Goal: Task Accomplishment & Management: Use online tool/utility

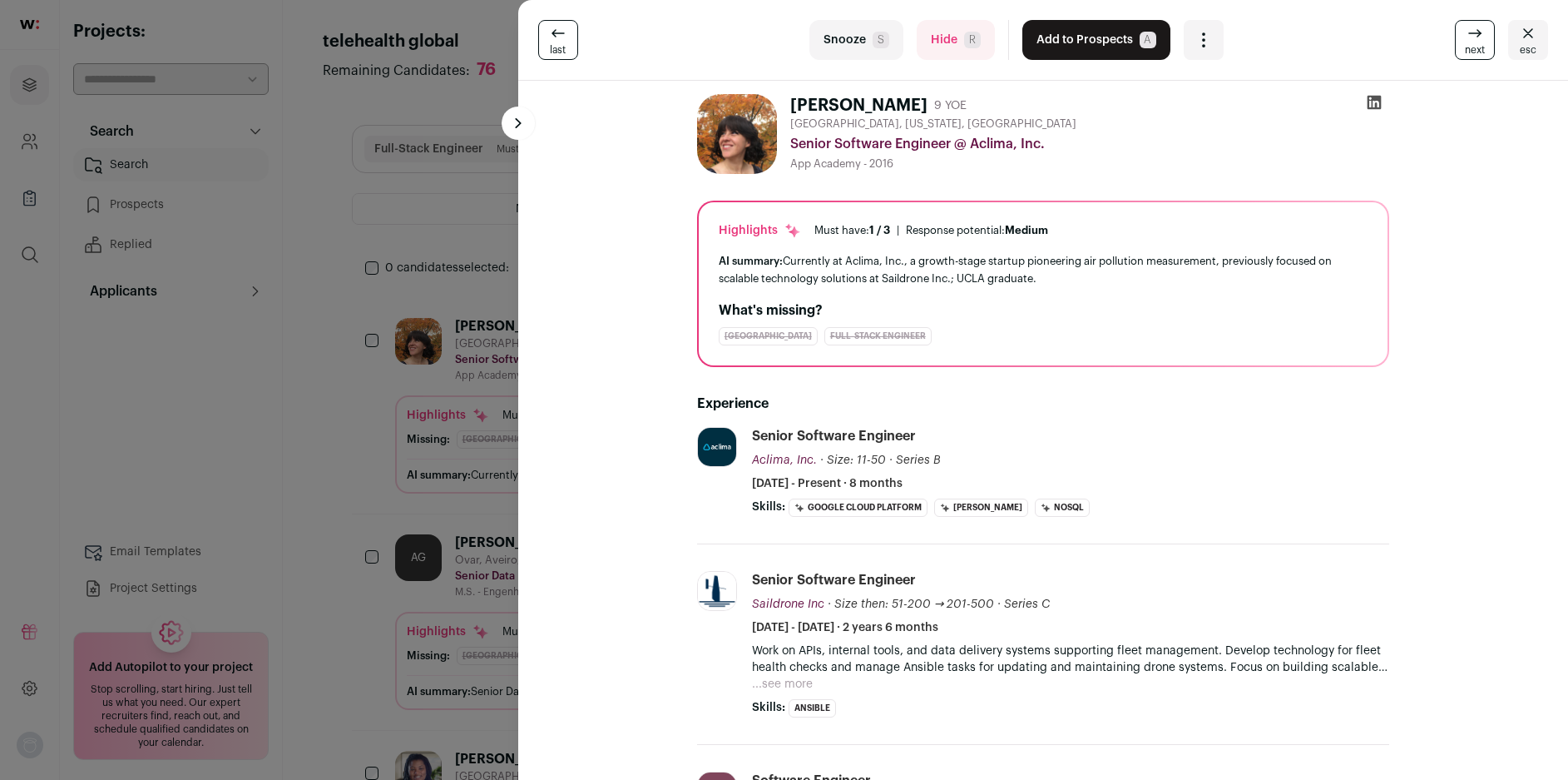
click at [421, 222] on div "last Snooze S Hide R Add to Prospects A Are you sure? [PERSON_NAME] is already …" at bounding box center [784, 390] width 1568 height 780
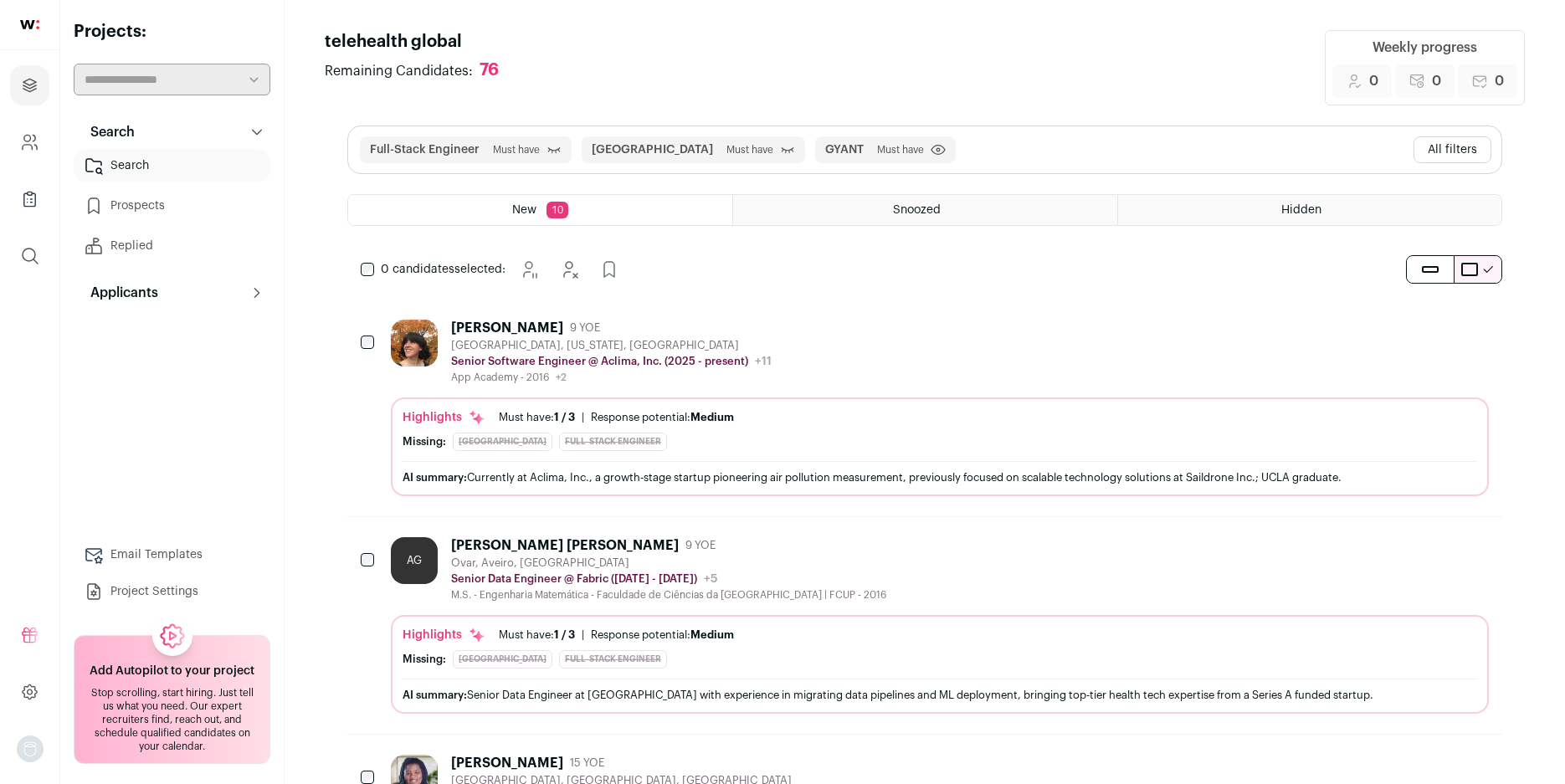
click at [825, 153] on button "GYANT" at bounding box center [844, 150] width 38 height 17
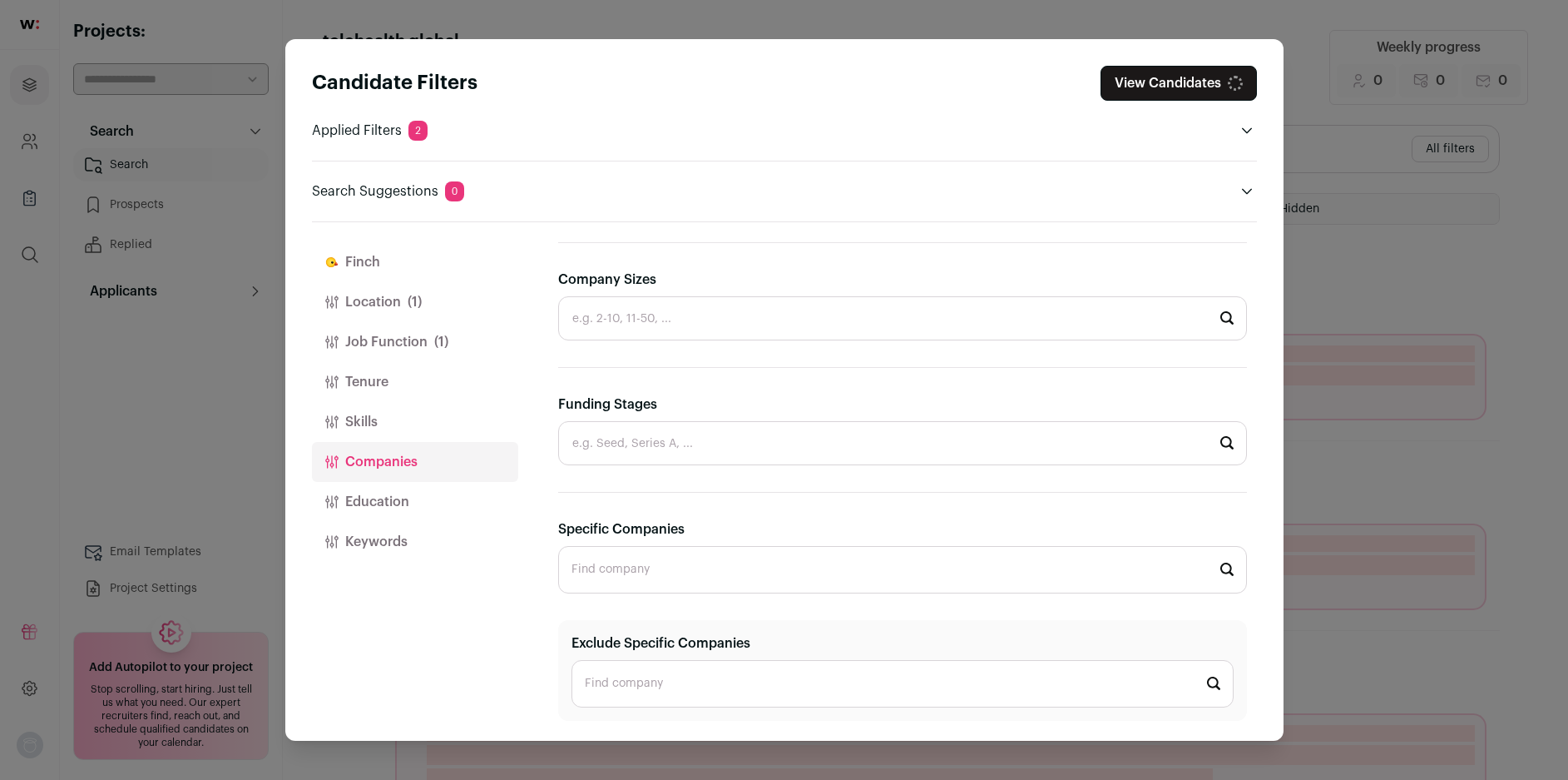
click at [635, 567] on input "Specific Companies" at bounding box center [902, 569] width 689 height 47
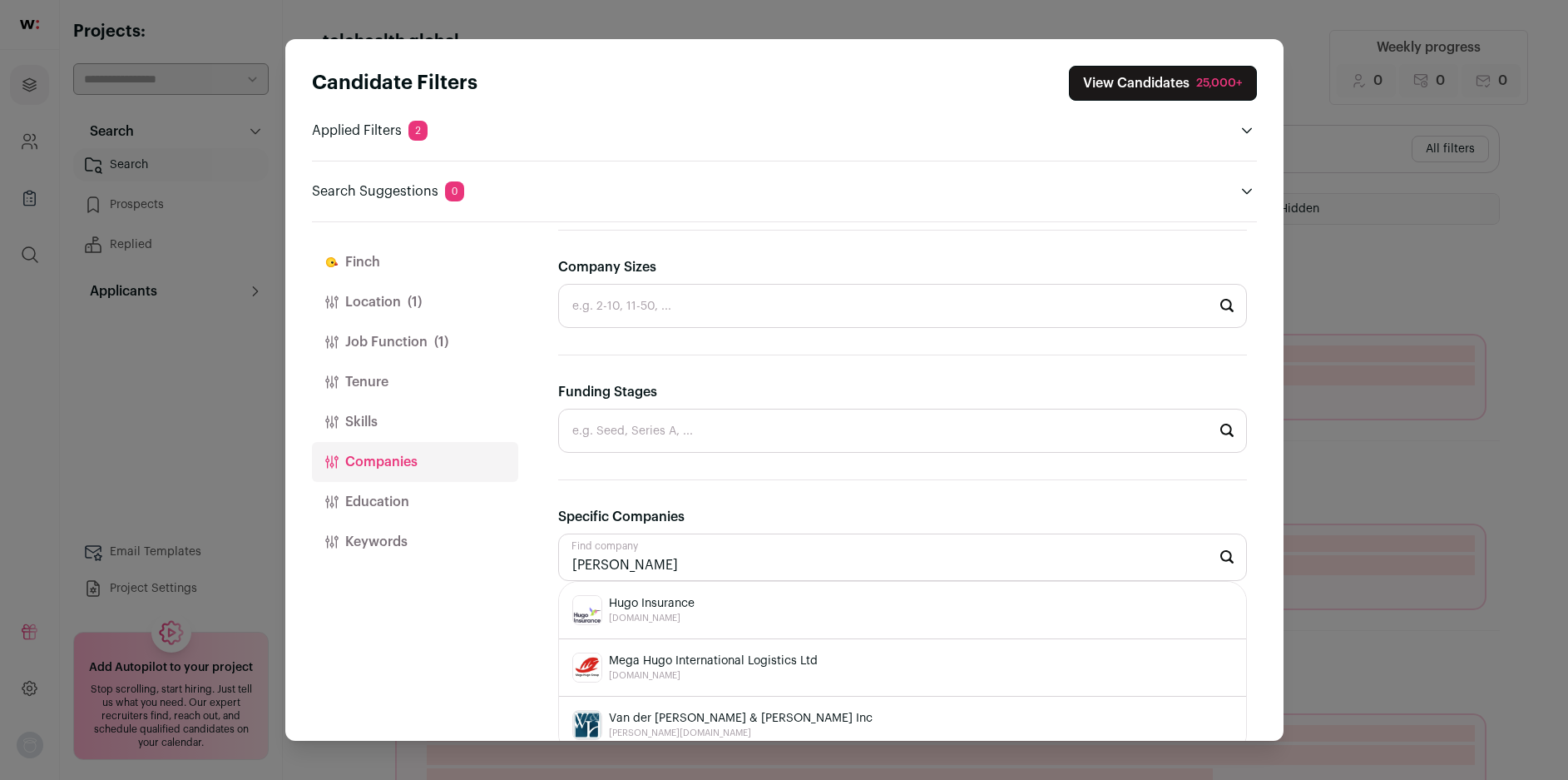
click at [673, 625] on span "[DOMAIN_NAME]" at bounding box center [651, 618] width 86 height 13
type input "Hugo Insurance [DOMAIN_NAME]"
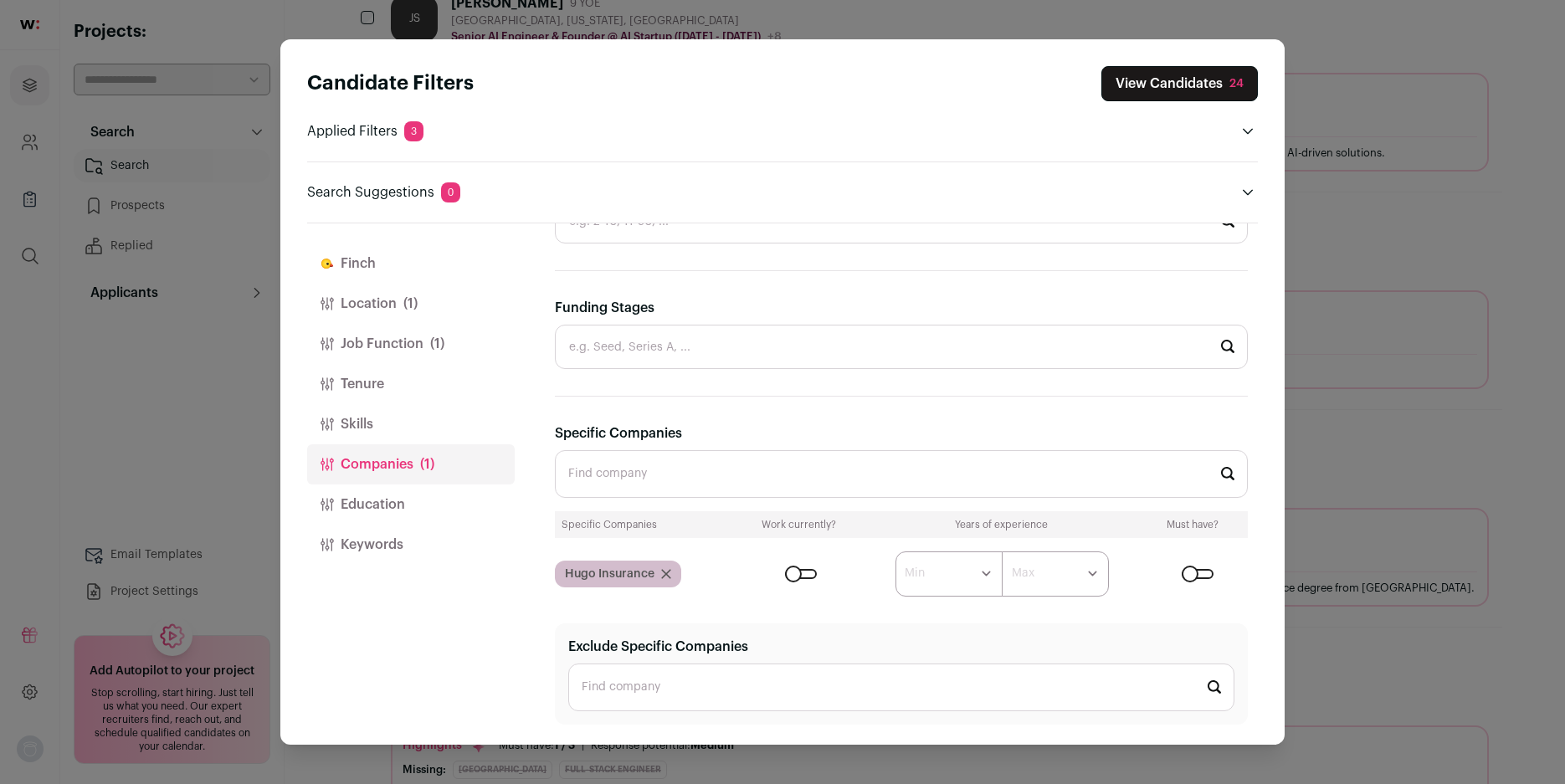
scroll to position [335, 0]
click at [1183, 85] on button "View Candidates 24" at bounding box center [1179, 84] width 156 height 35
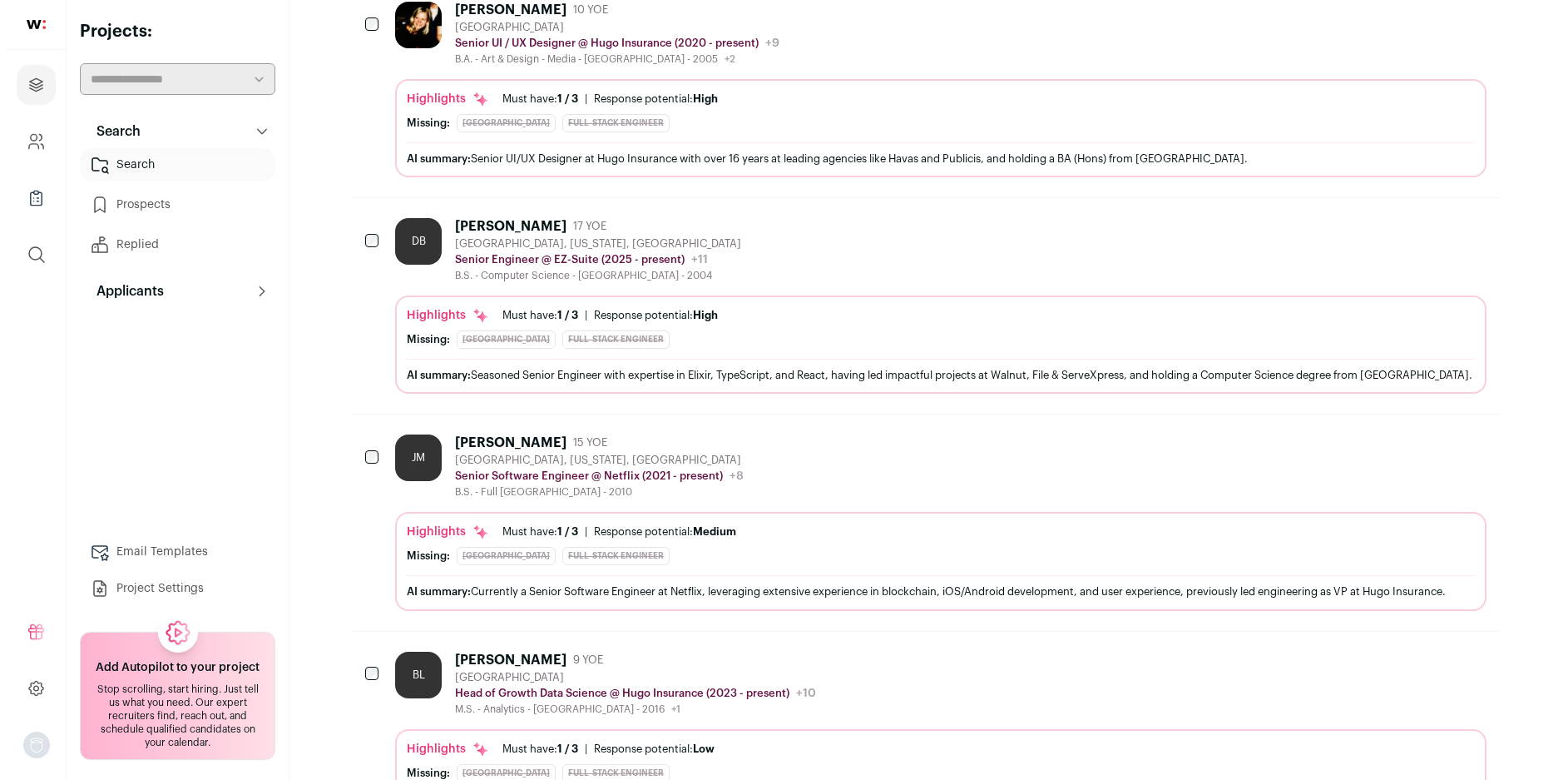
scroll to position [583, 0]
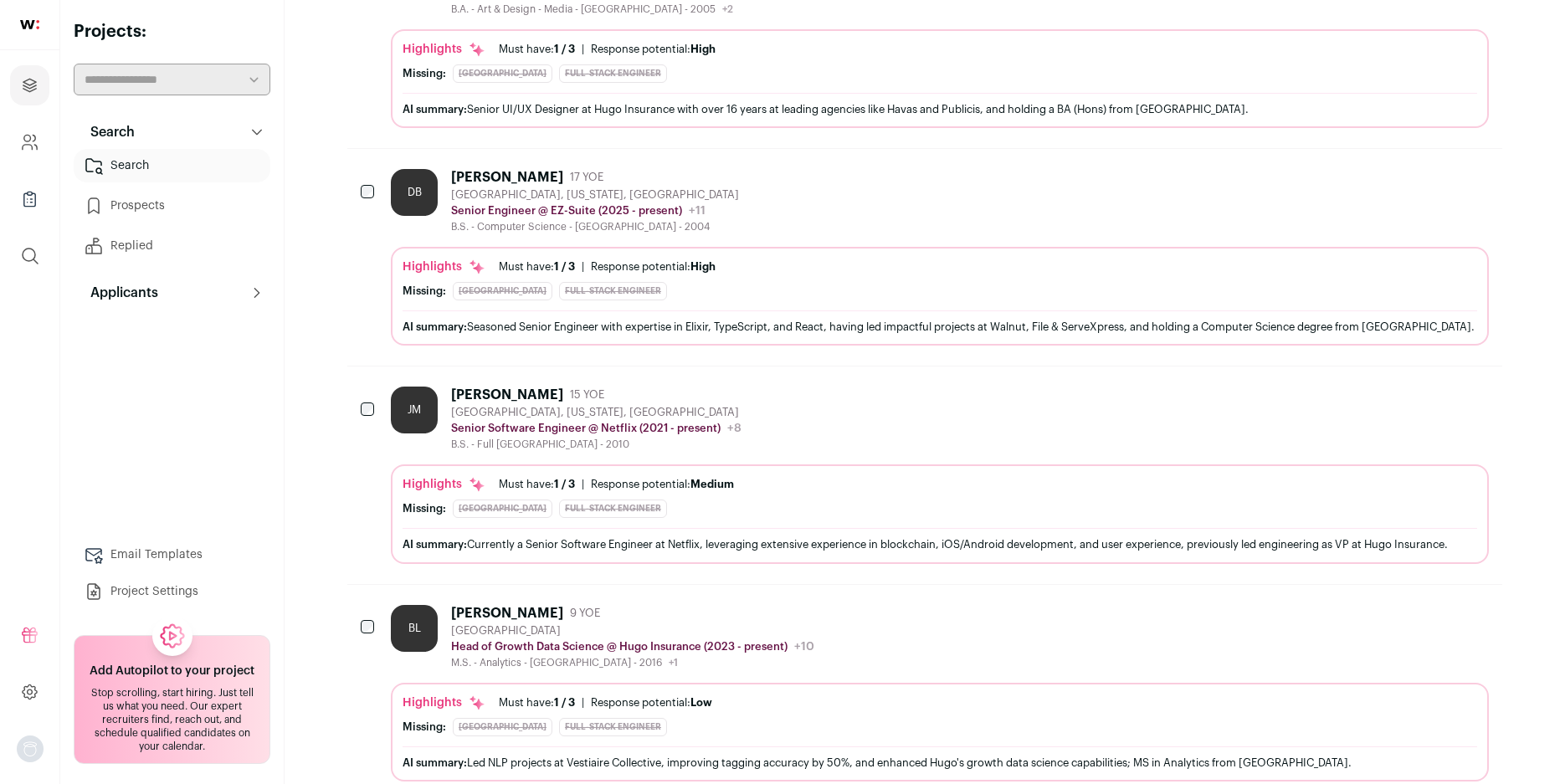
click at [423, 421] on div "JM" at bounding box center [414, 409] width 47 height 47
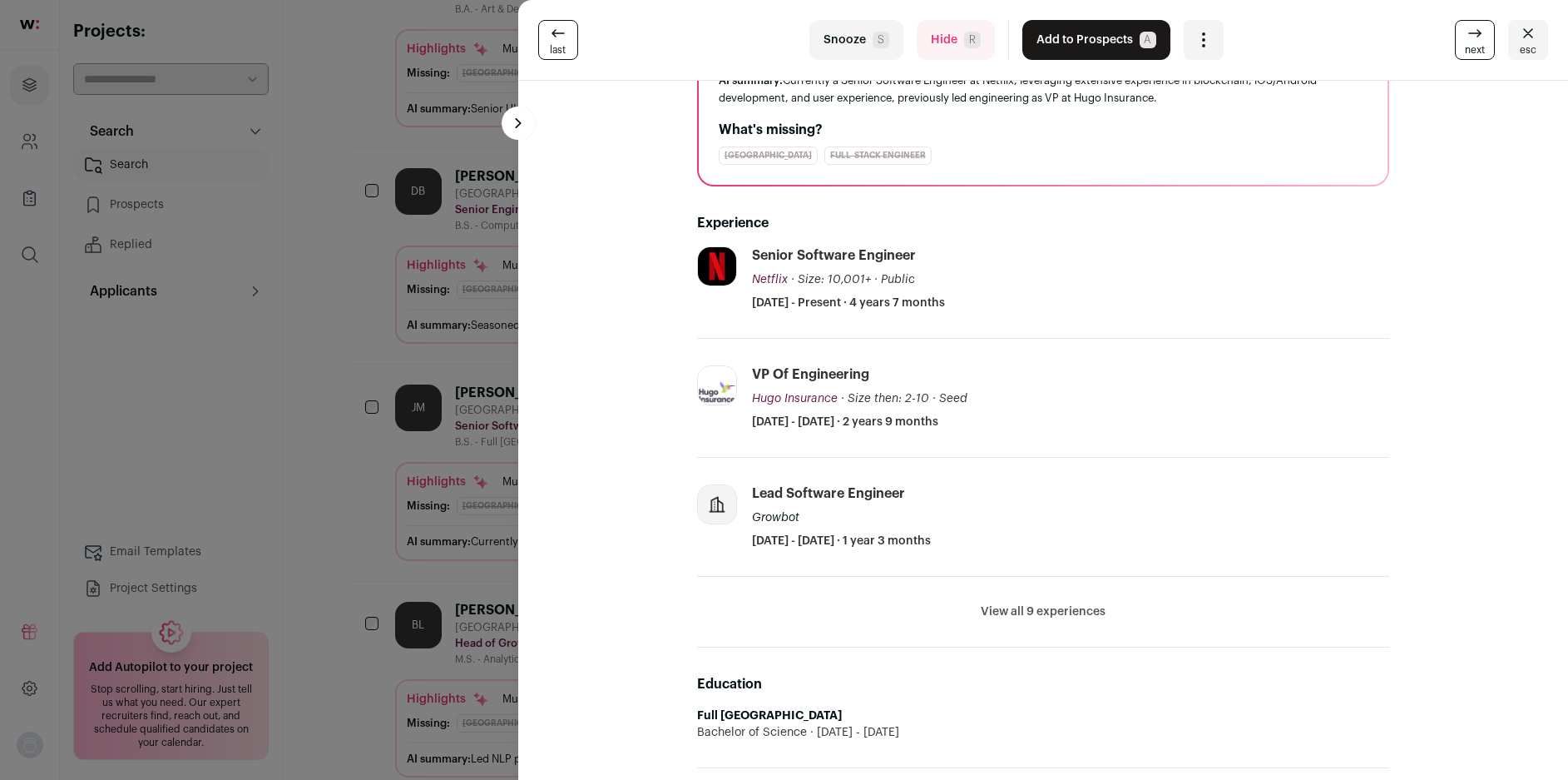
scroll to position [250, 0]
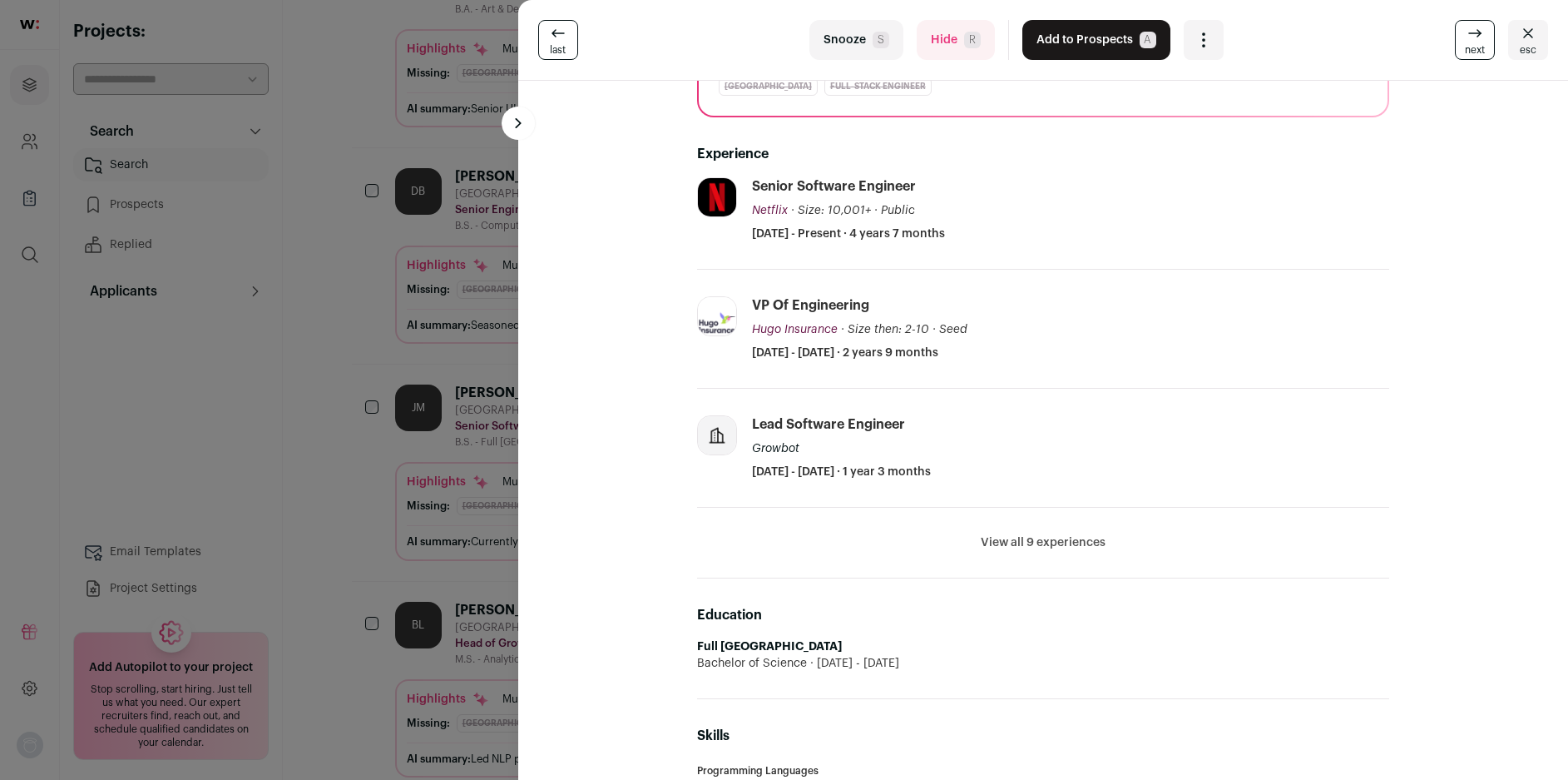
click at [997, 545] on button "View all 9 experiences" at bounding box center [1043, 542] width 125 height 17
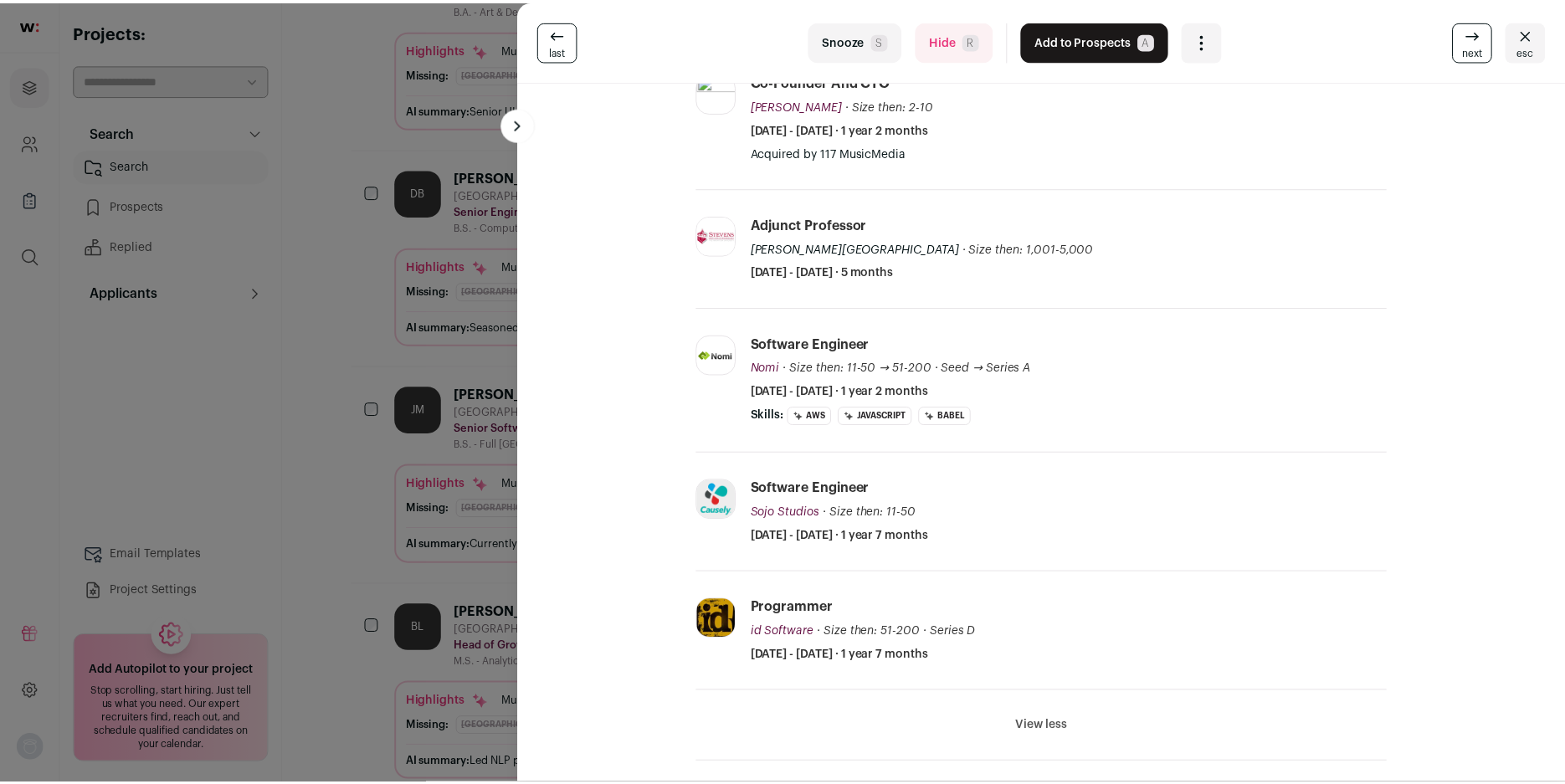
scroll to position [836, 0]
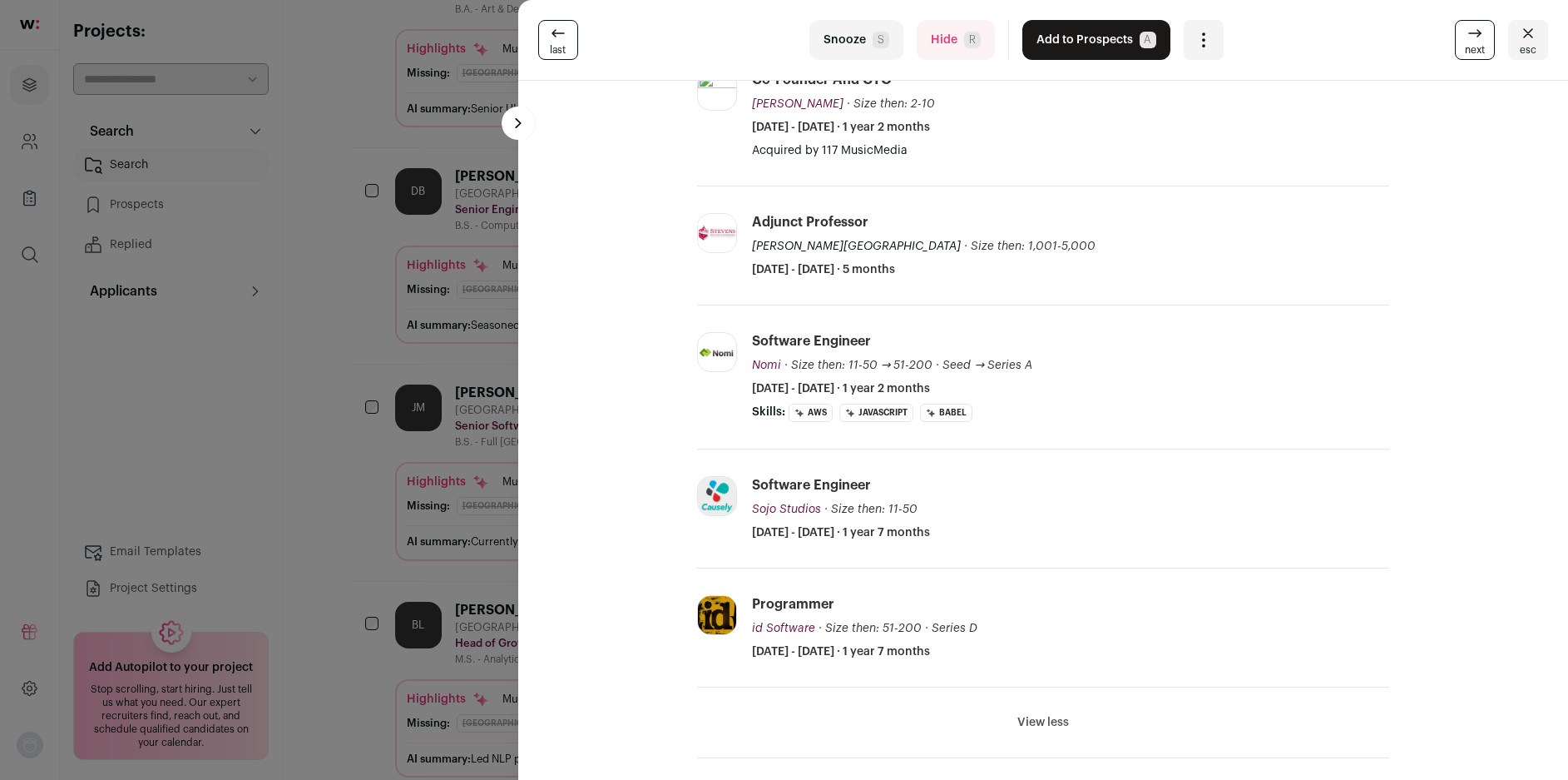
click at [487, 397] on div "last Snooze S Hide R Add to Prospects A Are you sure? [PERSON_NAME] is already …" at bounding box center [784, 390] width 1568 height 780
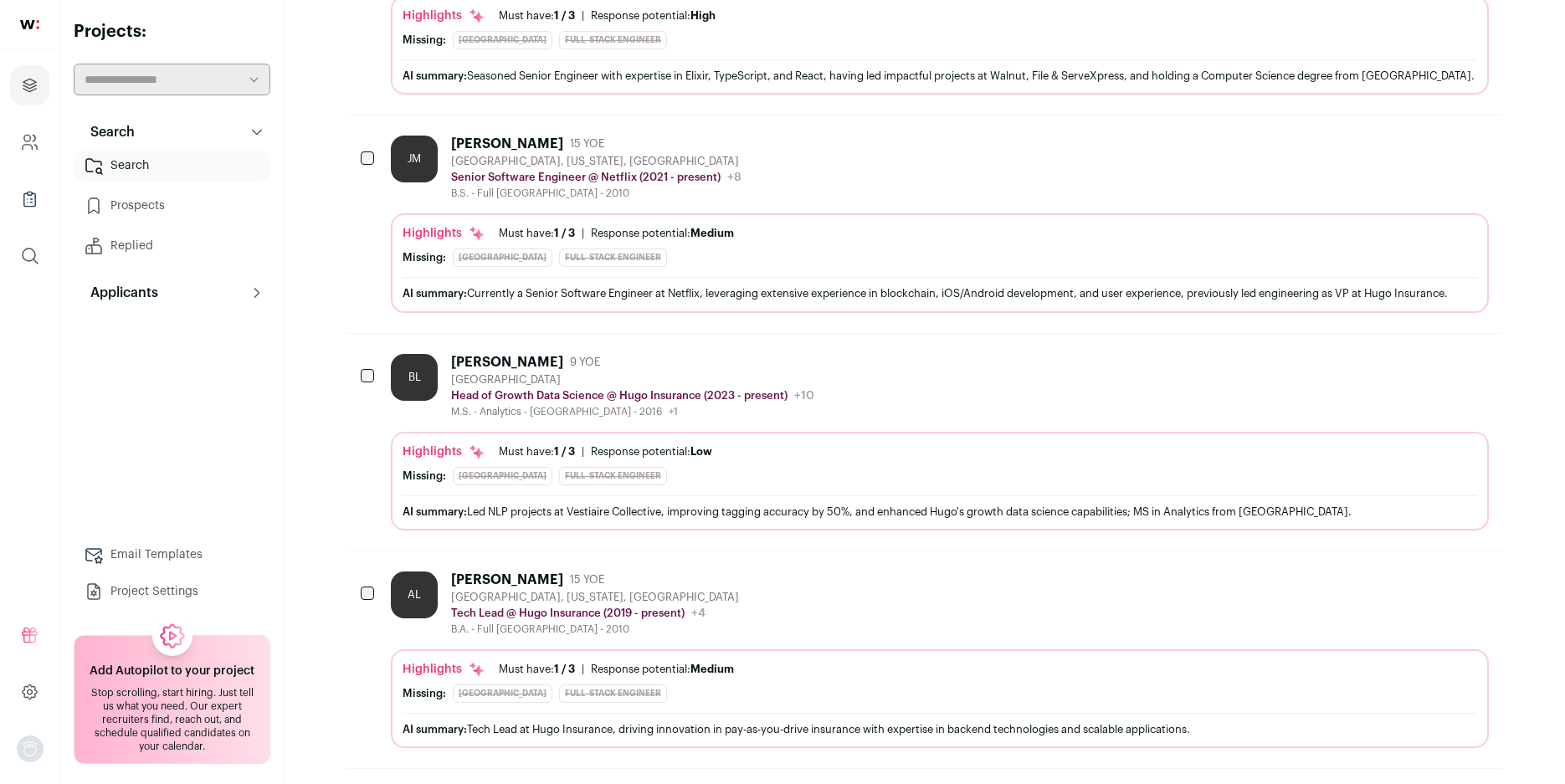
click at [536, 370] on div "[PERSON_NAME]" at bounding box center [507, 362] width 113 height 17
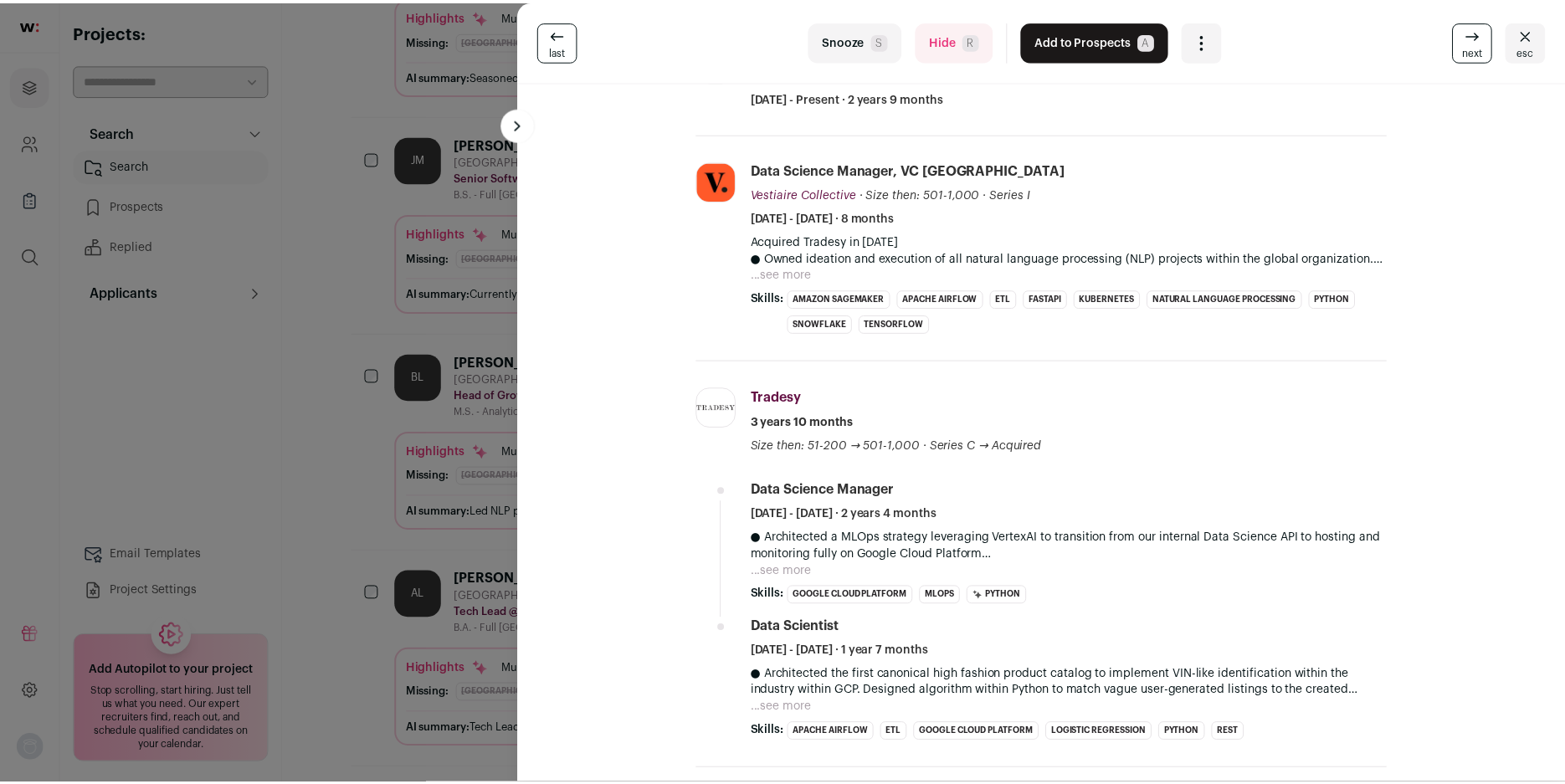
scroll to position [502, 0]
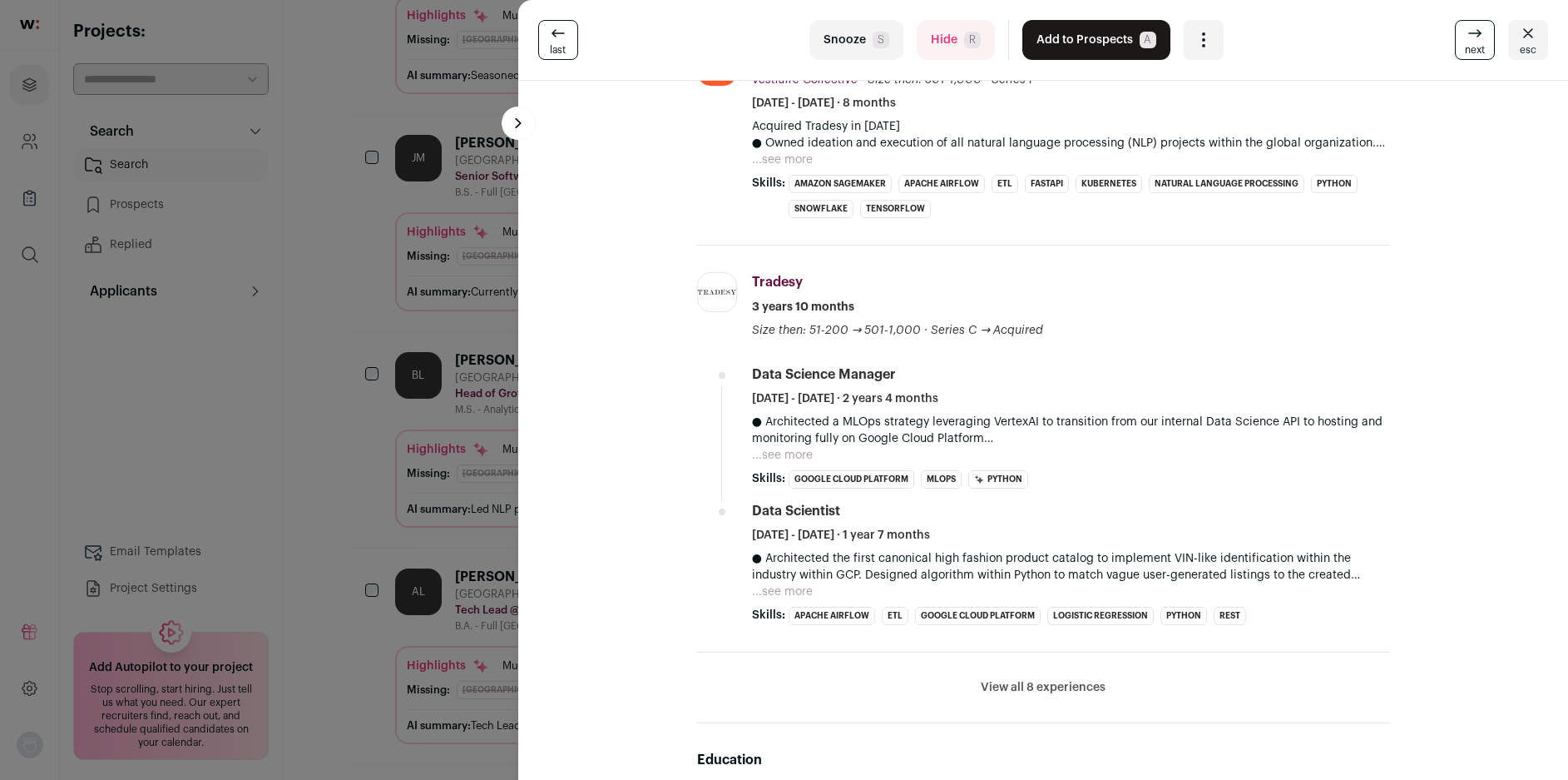
click at [388, 383] on div "last Snooze S Hide R Add to Prospects A Are you sure? [PERSON_NAME] is already …" at bounding box center [784, 390] width 1568 height 780
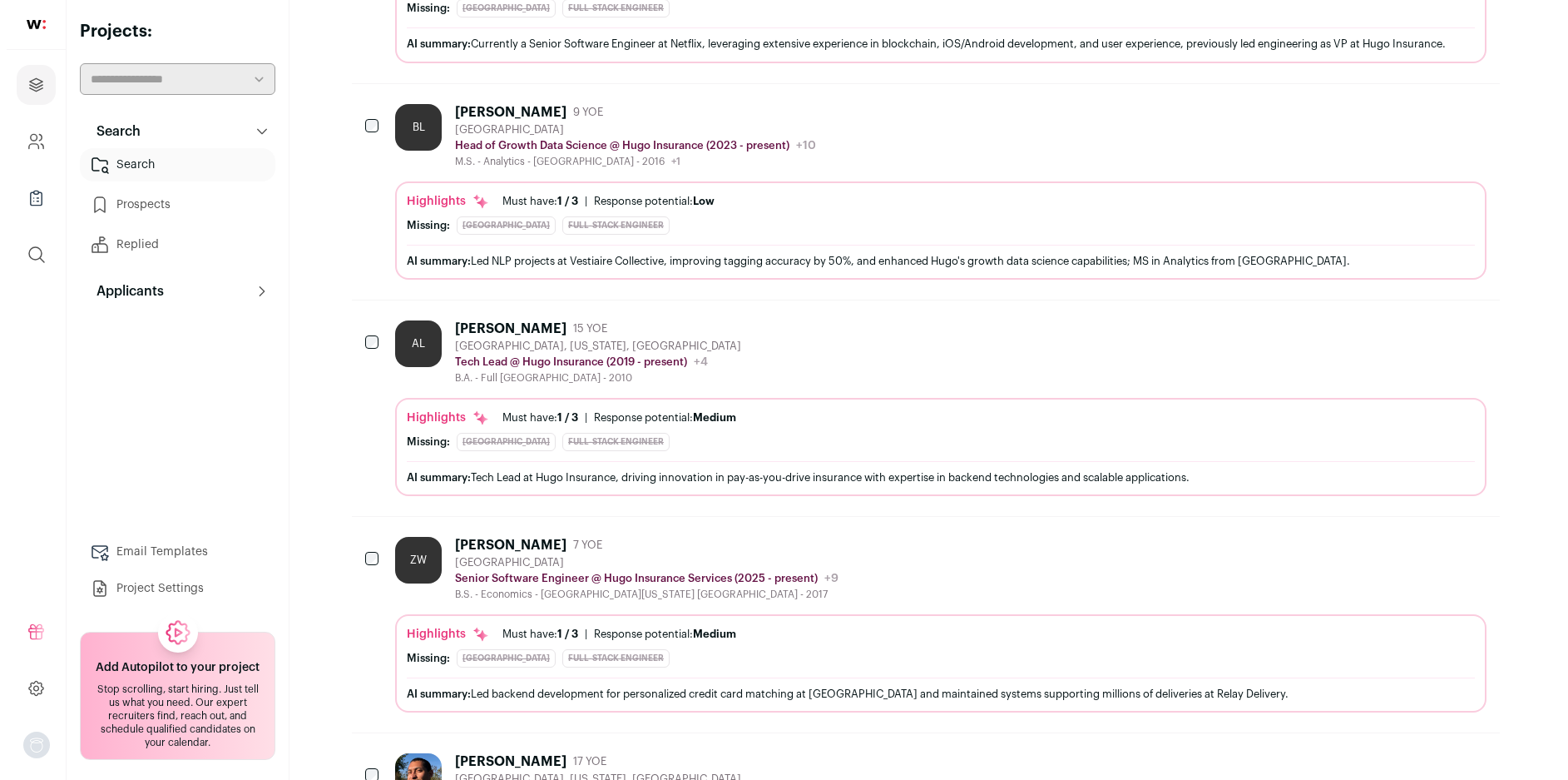
scroll to position [1082, 0]
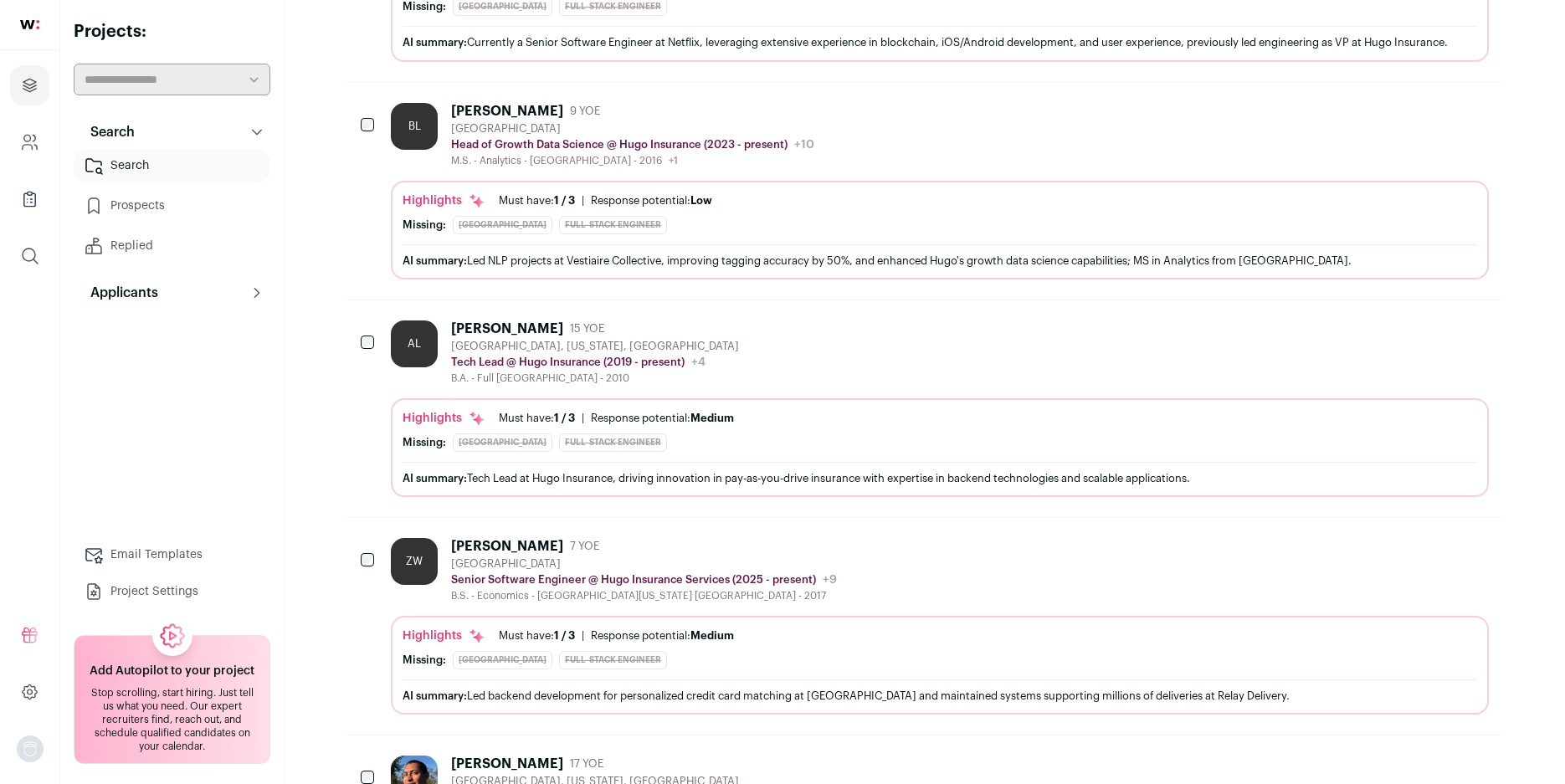
click at [478, 337] on div "[PERSON_NAME]" at bounding box center [507, 328] width 113 height 17
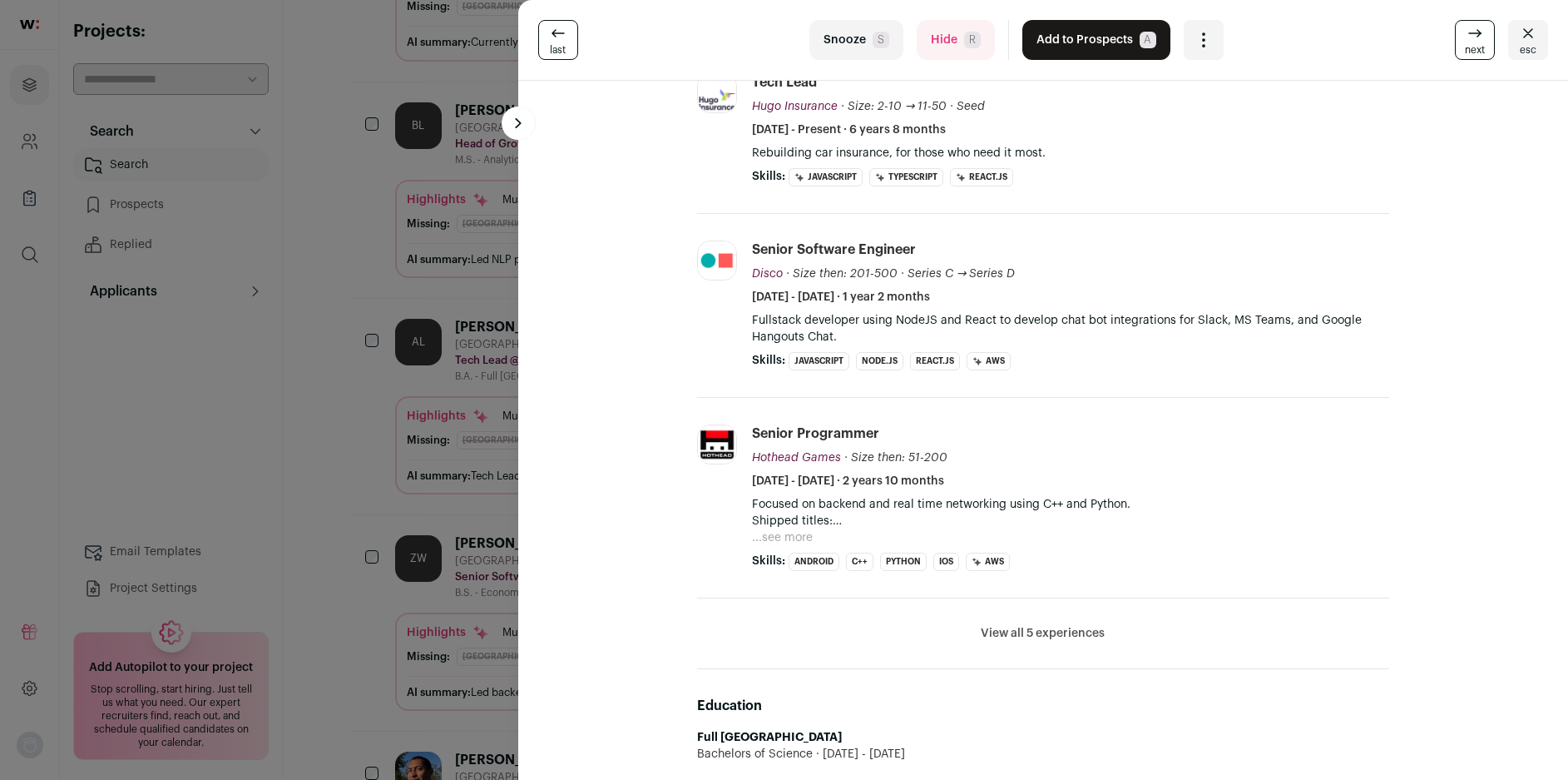
scroll to position [416, 0]
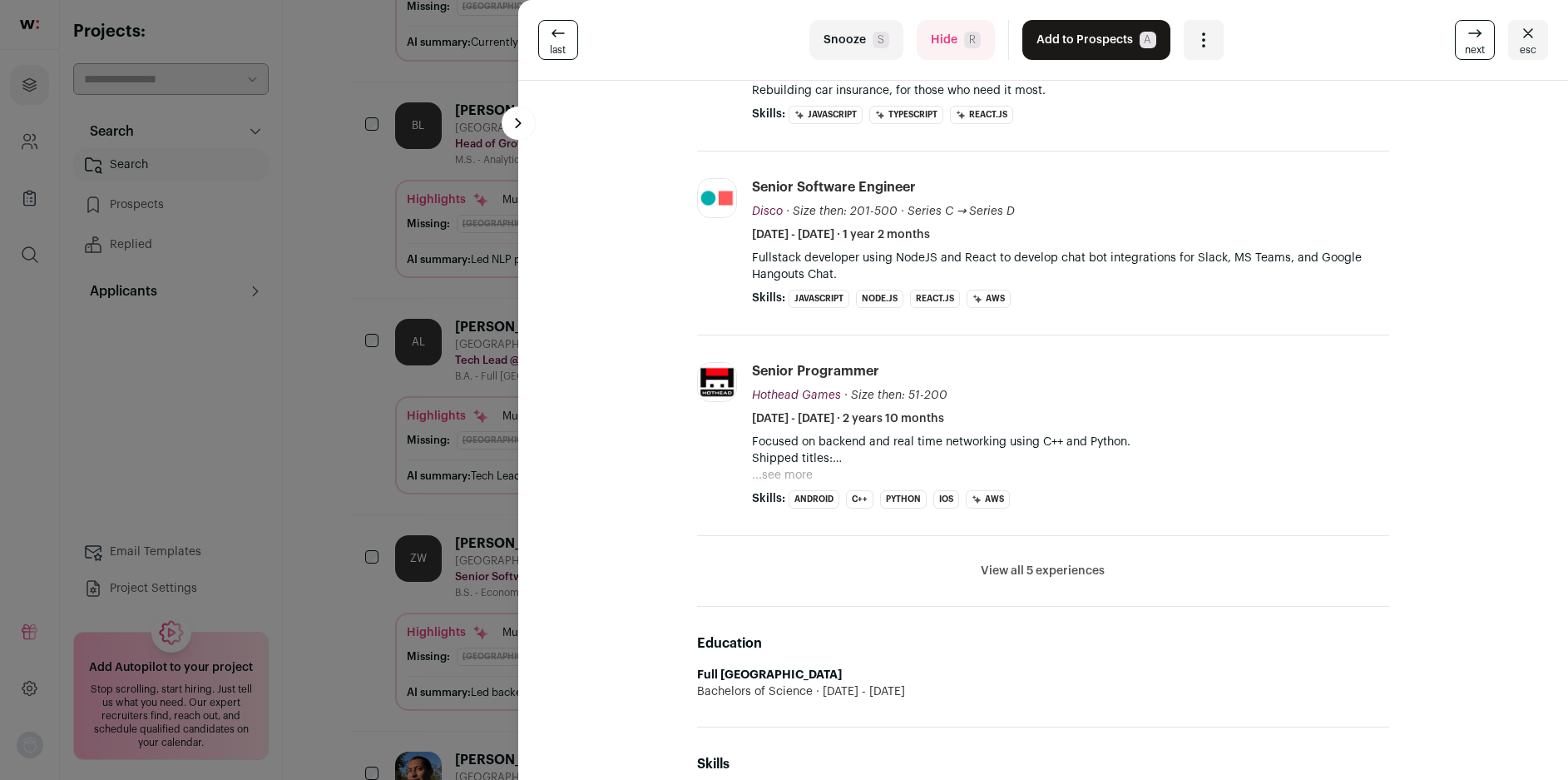
click at [1000, 570] on button "View all 5 experiences" at bounding box center [1043, 571] width 124 height 17
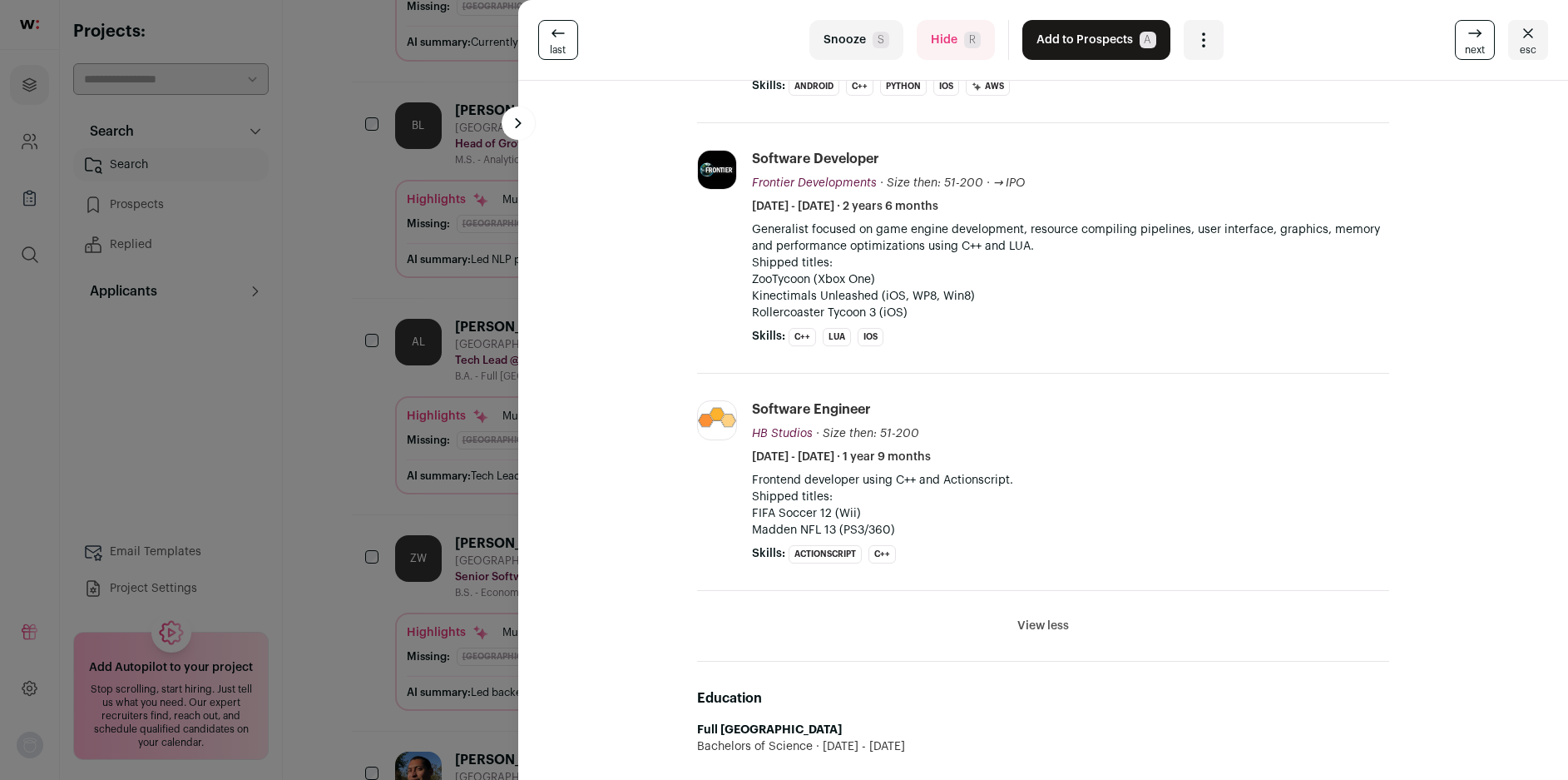
scroll to position [832, 0]
